Goal: Check status: Check status

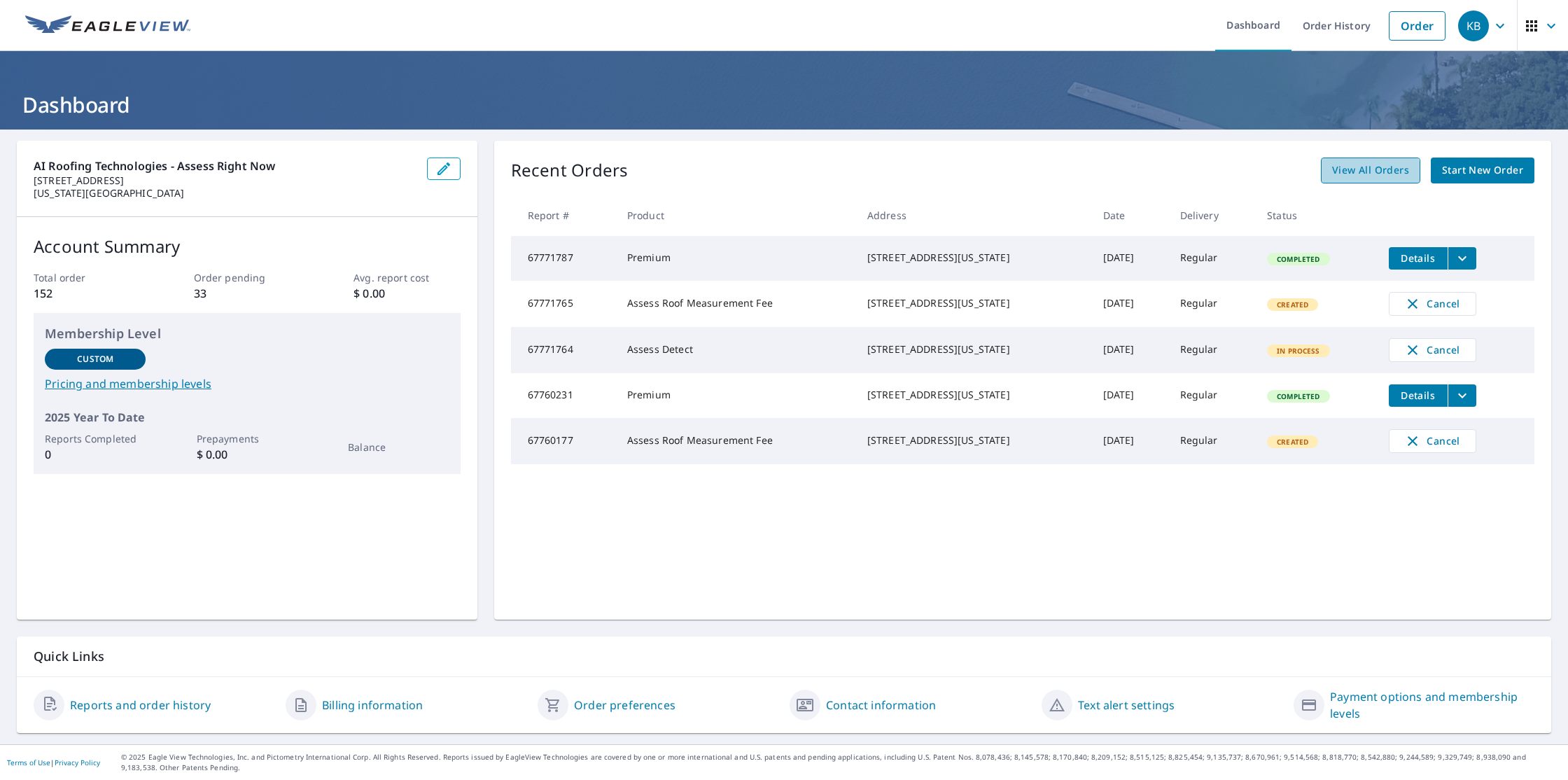
click at [1368, 181] on link "View All Orders" at bounding box center [1371, 170] width 99 height 26
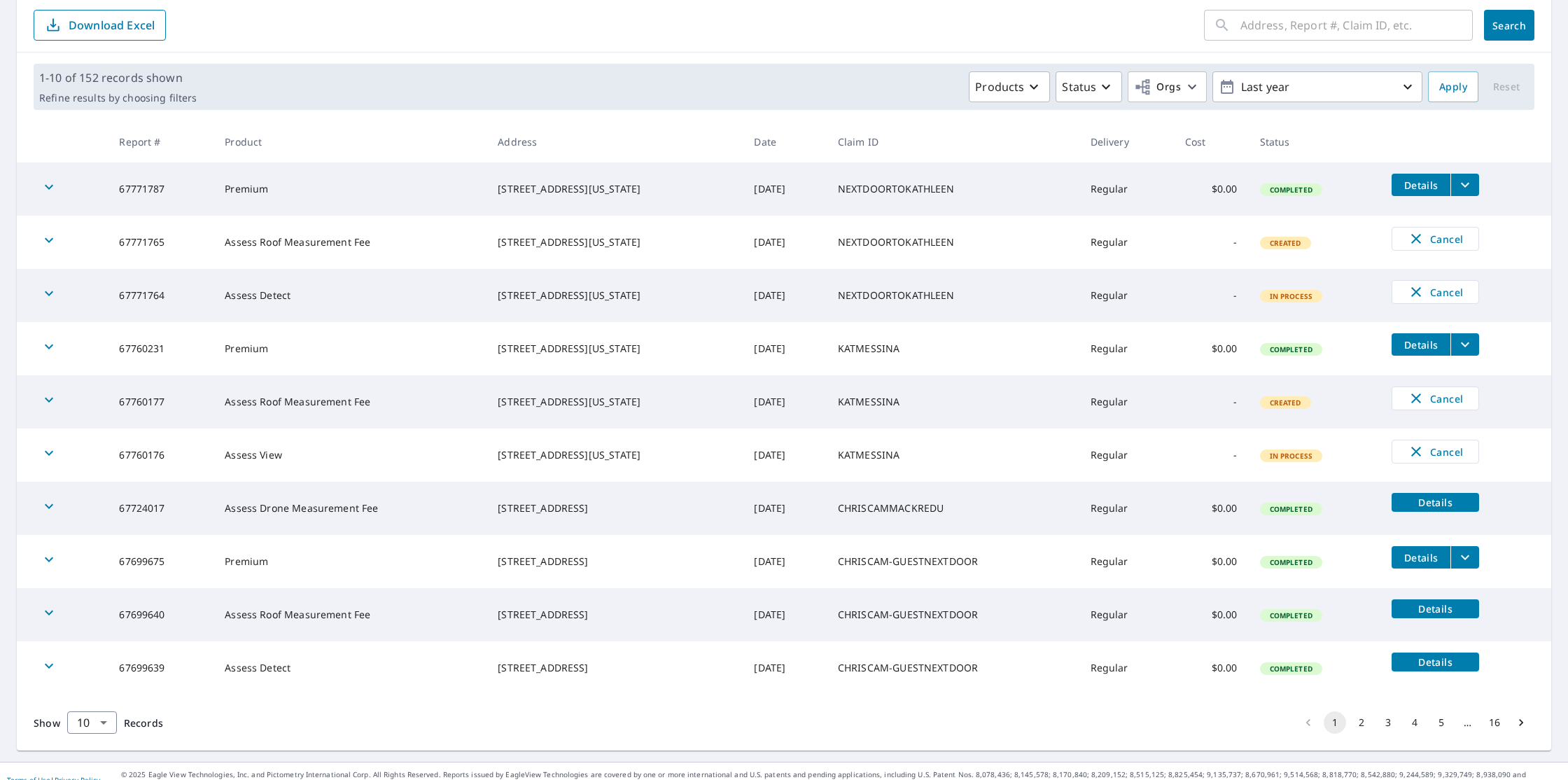
scroll to position [165, 0]
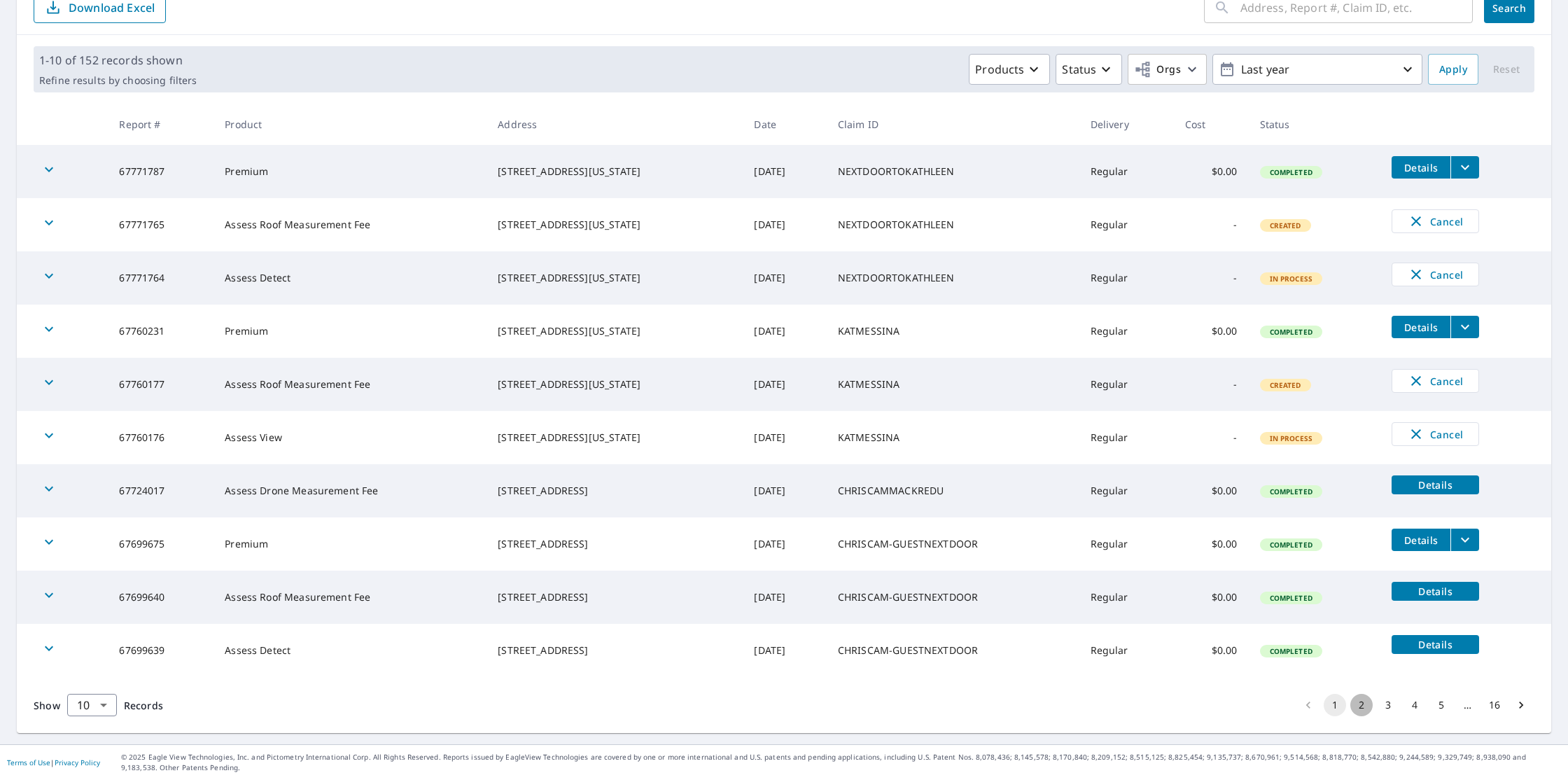
click at [1358, 707] on button "2" at bounding box center [1361, 705] width 22 height 22
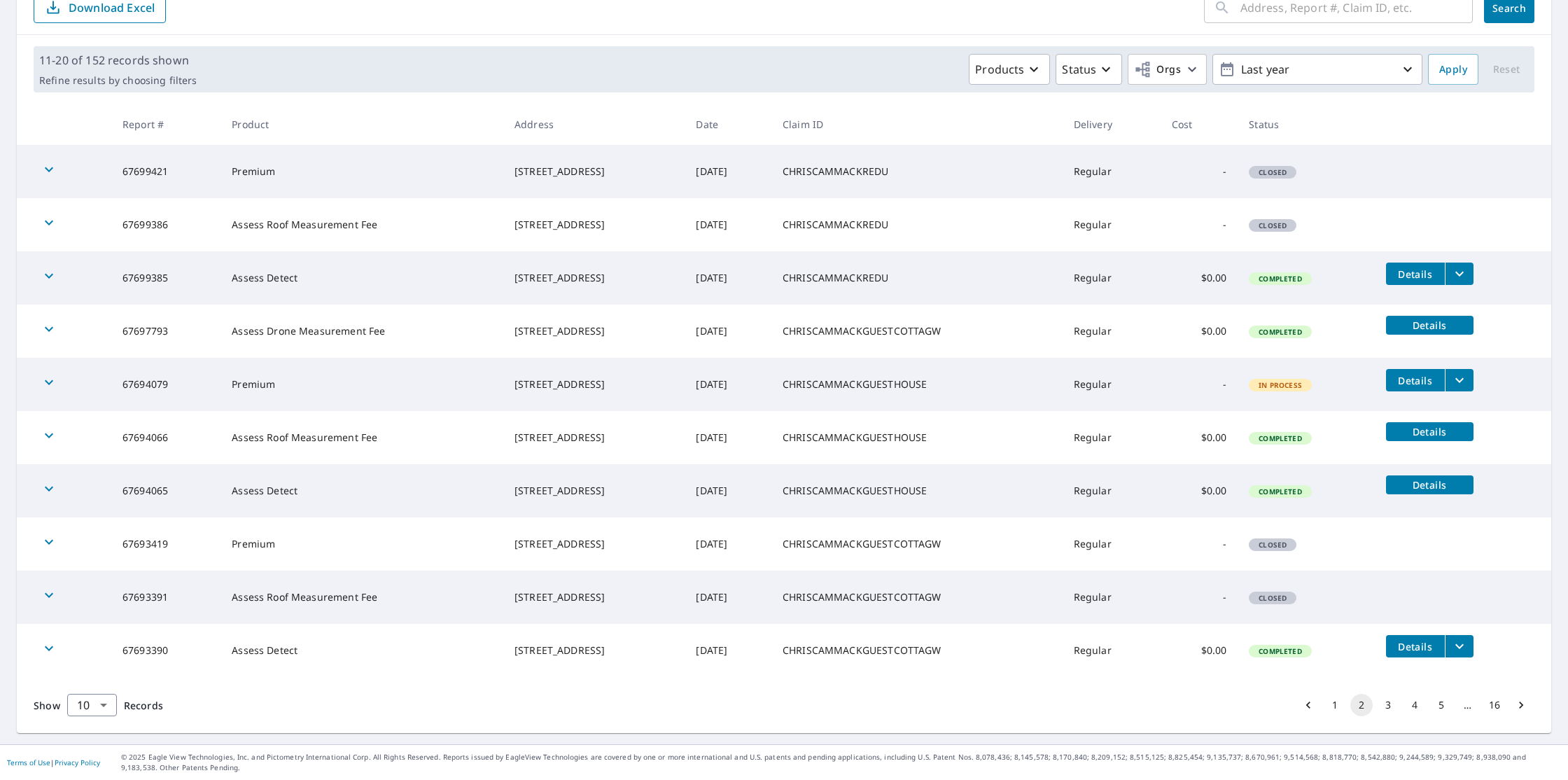
scroll to position [41, 0]
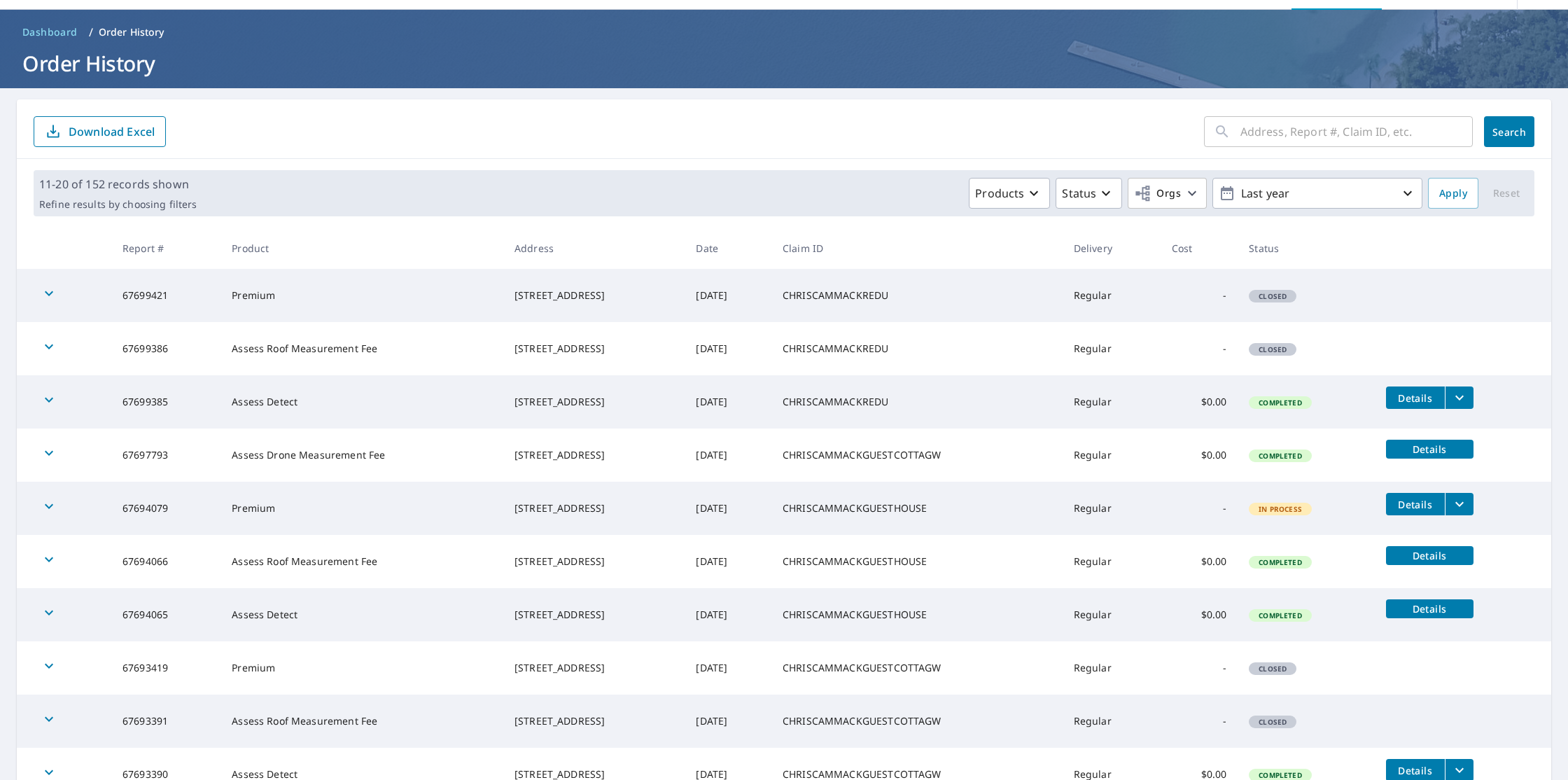
click at [1289, 134] on input "text" at bounding box center [1357, 132] width 233 height 39
type input "mccor"
click button "Search" at bounding box center [1510, 131] width 50 height 31
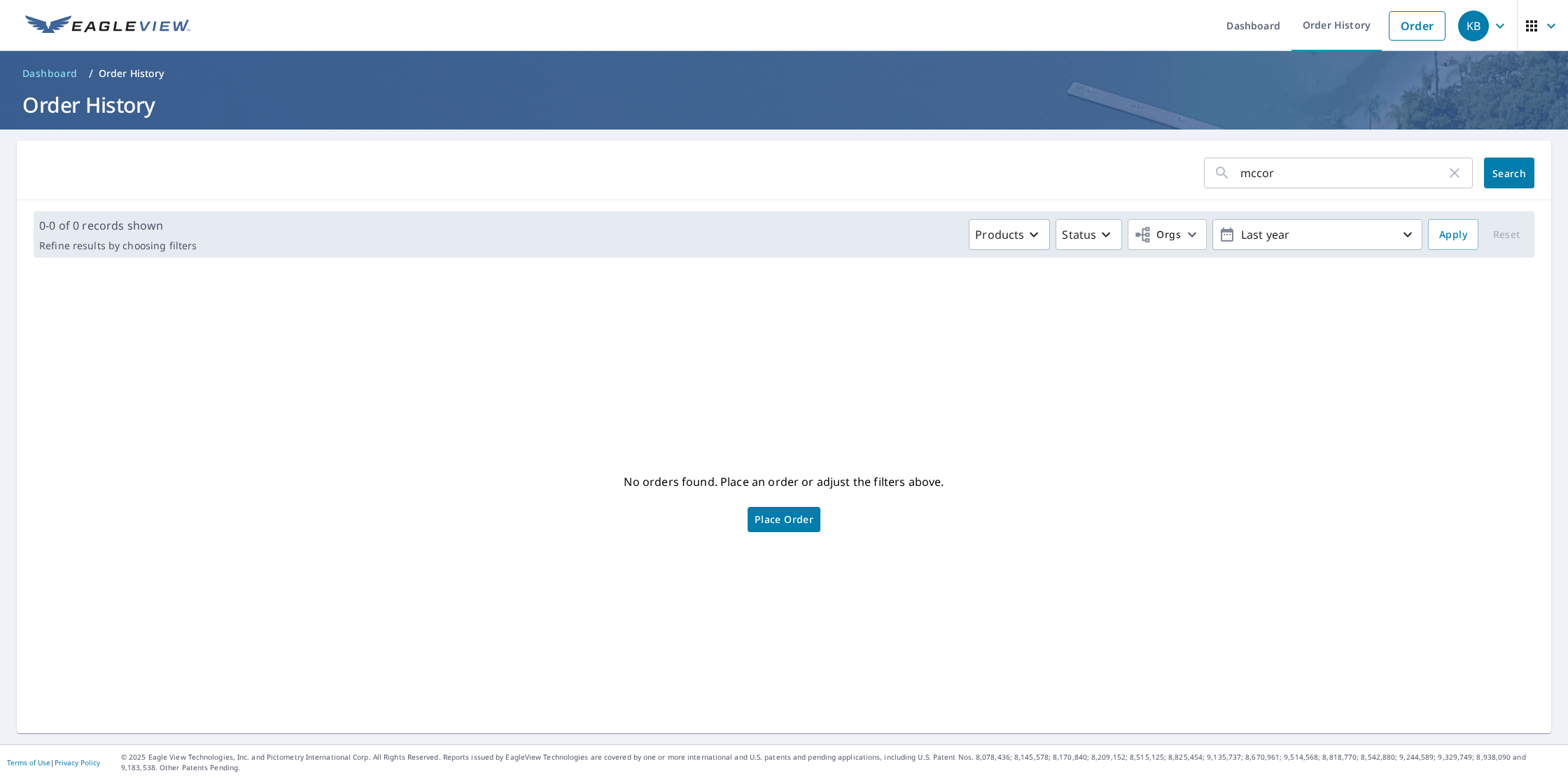
click at [693, 271] on div "mccor ​ Search 0-0 of 0 records shown Refine results by choosing filters Produc…" at bounding box center [783, 436] width 1534 height 592
click at [1553, 25] on icon "button" at bounding box center [1551, 25] width 9 height 5
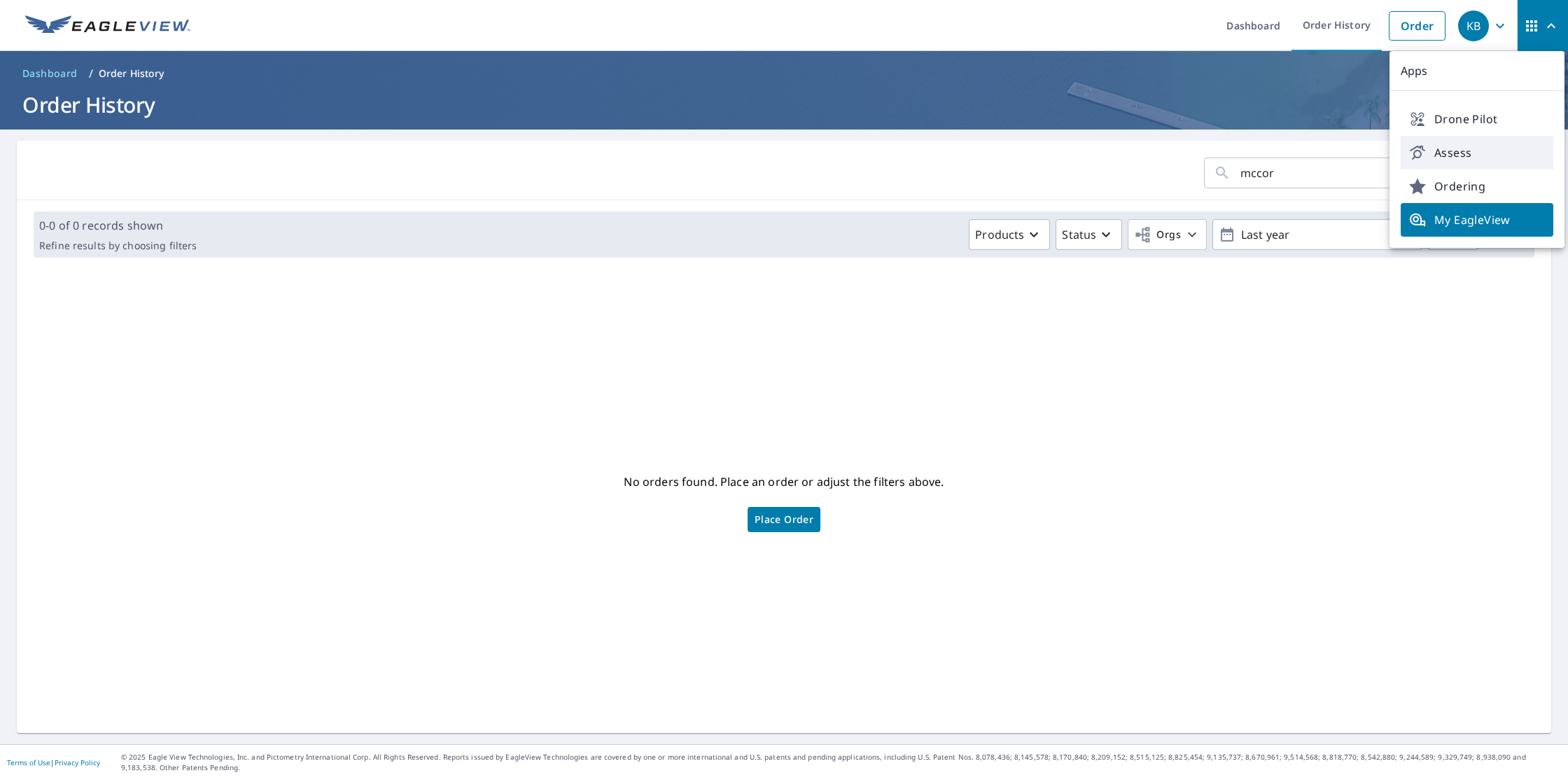
click at [1485, 151] on span "Assess" at bounding box center [1477, 152] width 136 height 17
